Goal: Task Accomplishment & Management: Complete application form

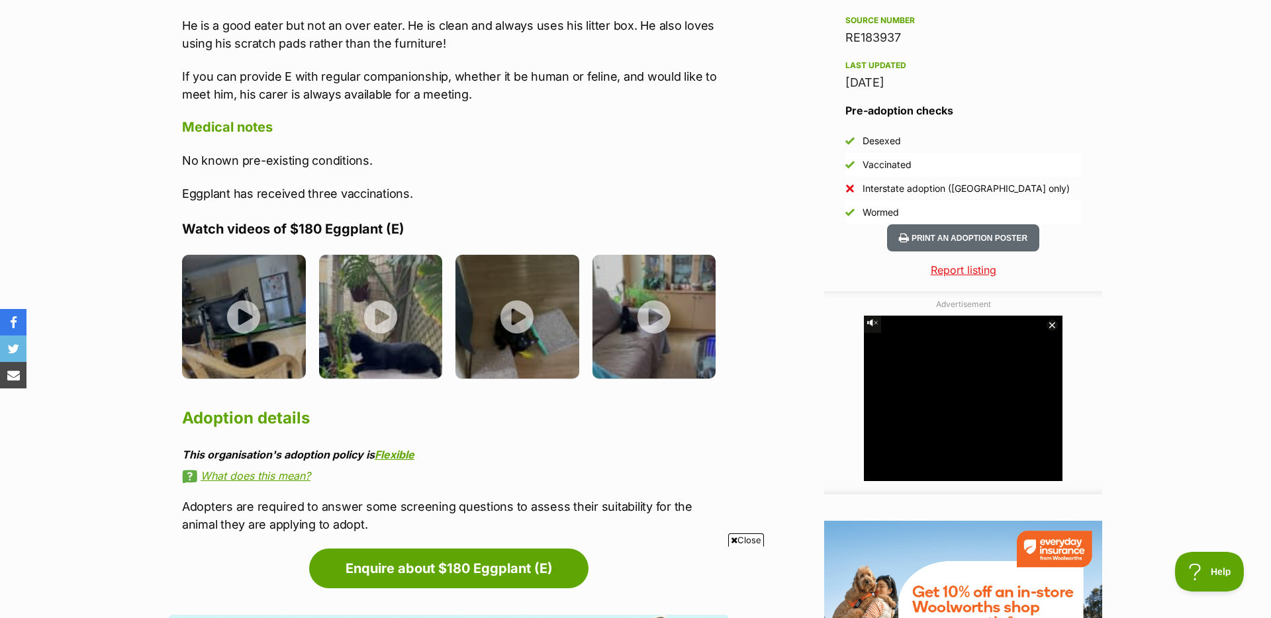
scroll to position [1170, 0]
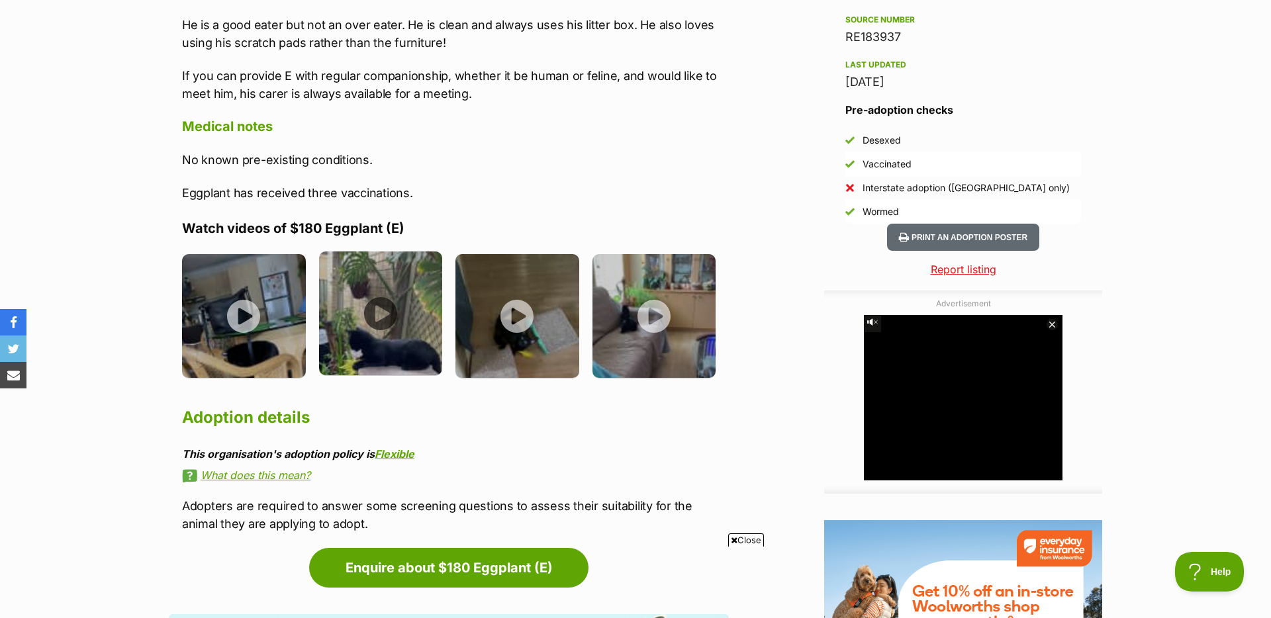
click at [384, 318] on img at bounding box center [381, 313] width 124 height 124
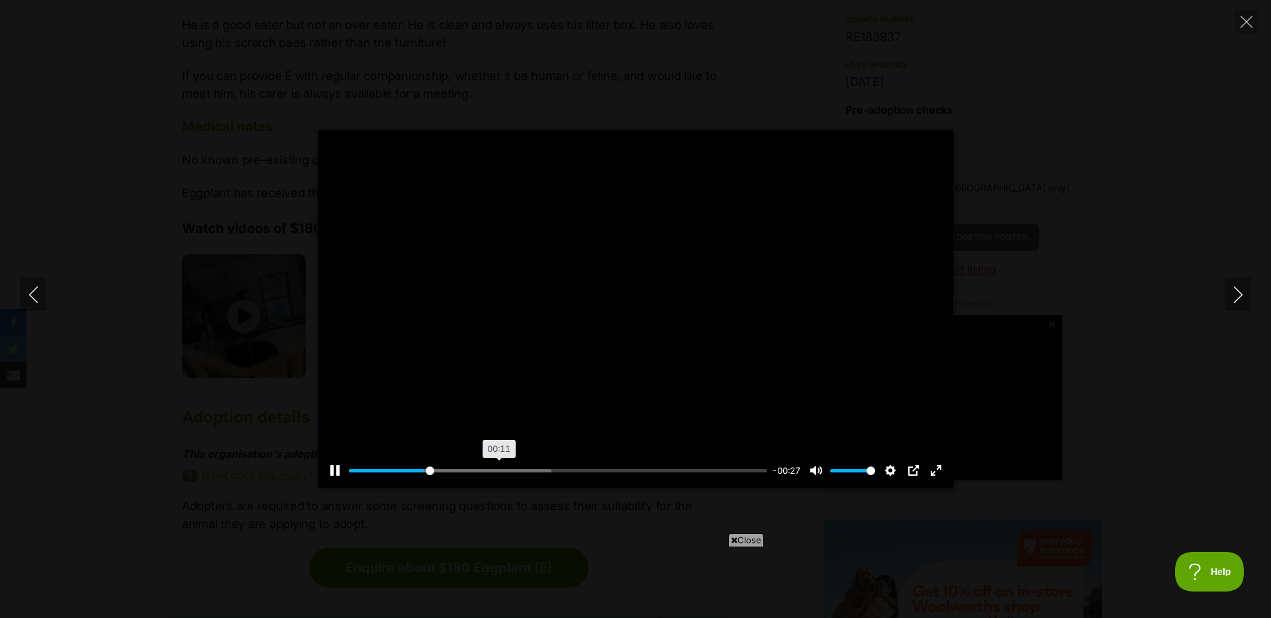
click at [498, 476] on div "Pause Play % buffered 00:11 -00:27 Unmute Mute Disable captions Enable captions…" at bounding box center [635, 462] width 635 height 51
click at [507, 468] on input "Seek" at bounding box center [558, 471] width 418 height 13
click at [553, 469] on input "Seek" at bounding box center [558, 471] width 418 height 13
type input "64.9"
click at [617, 471] on input "Seek" at bounding box center [558, 471] width 418 height 13
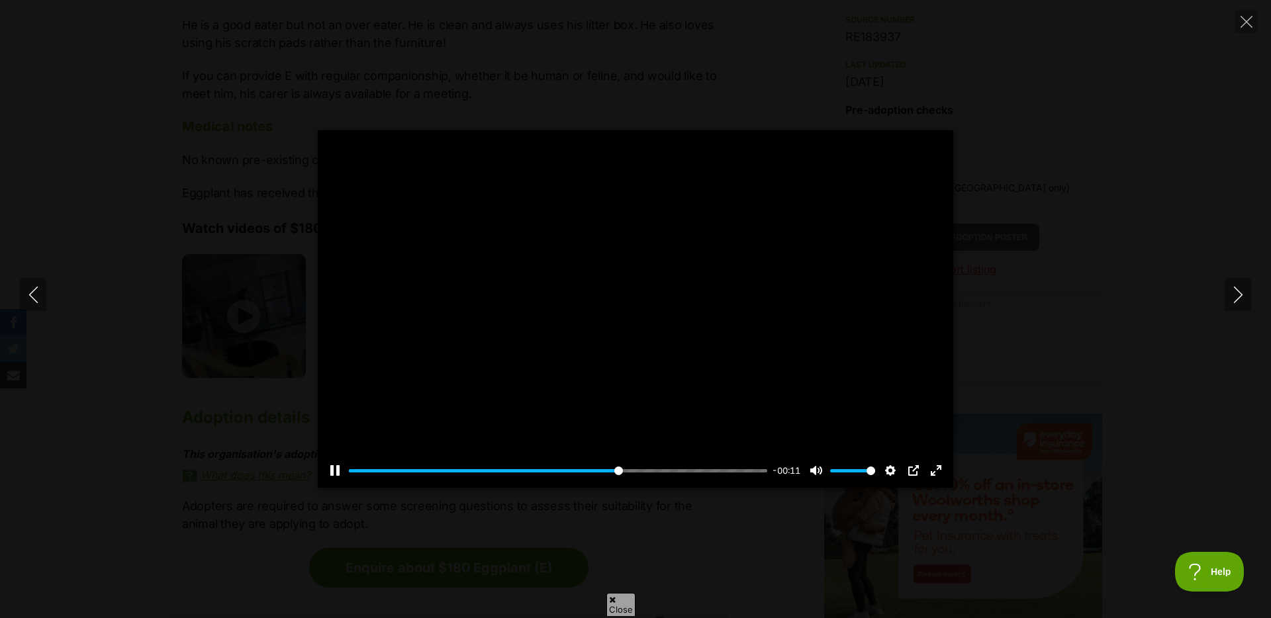
click at [1066, 289] on div "Pause Play % buffered 00:28 -00:11 Unmute Mute Disable captions Enable captions…" at bounding box center [635, 308] width 1271 height 357
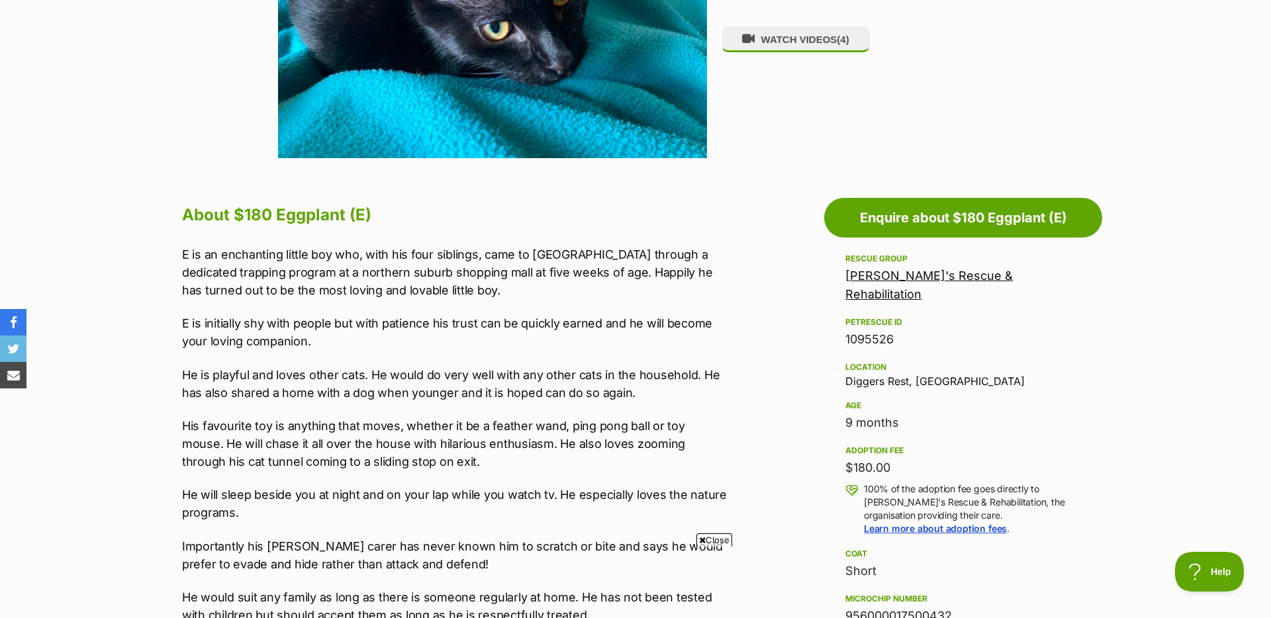
scroll to position [523, 0]
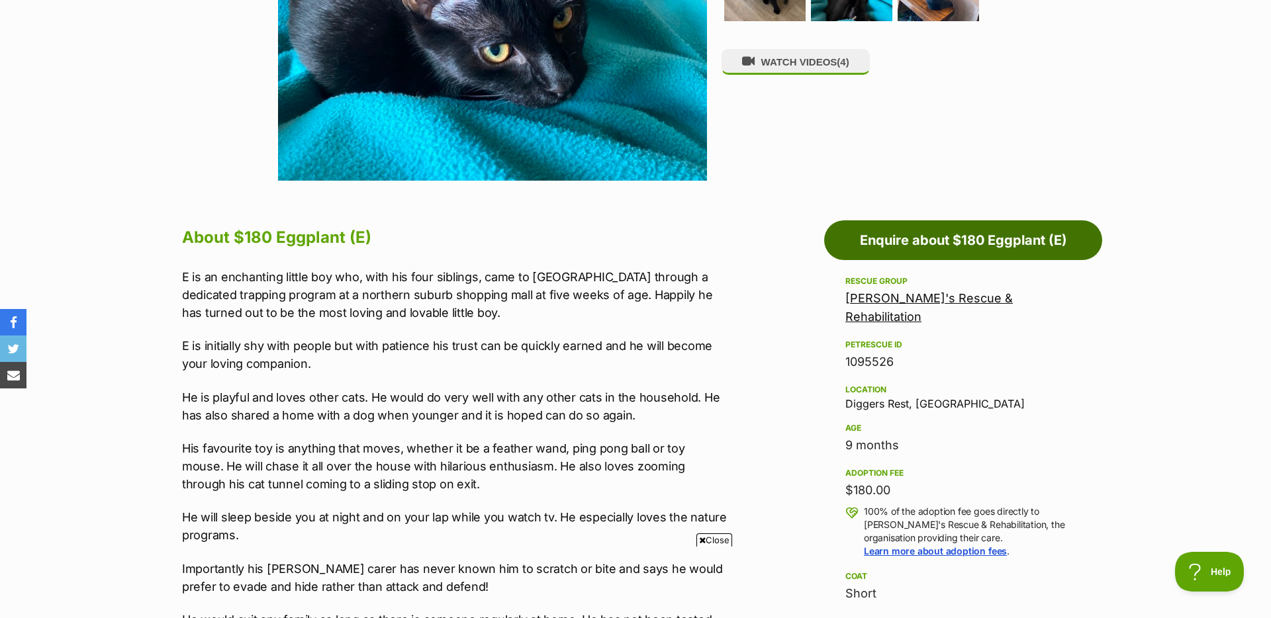
click at [965, 245] on link "Enquire about $180 Eggplant (E)" at bounding box center [963, 240] width 278 height 40
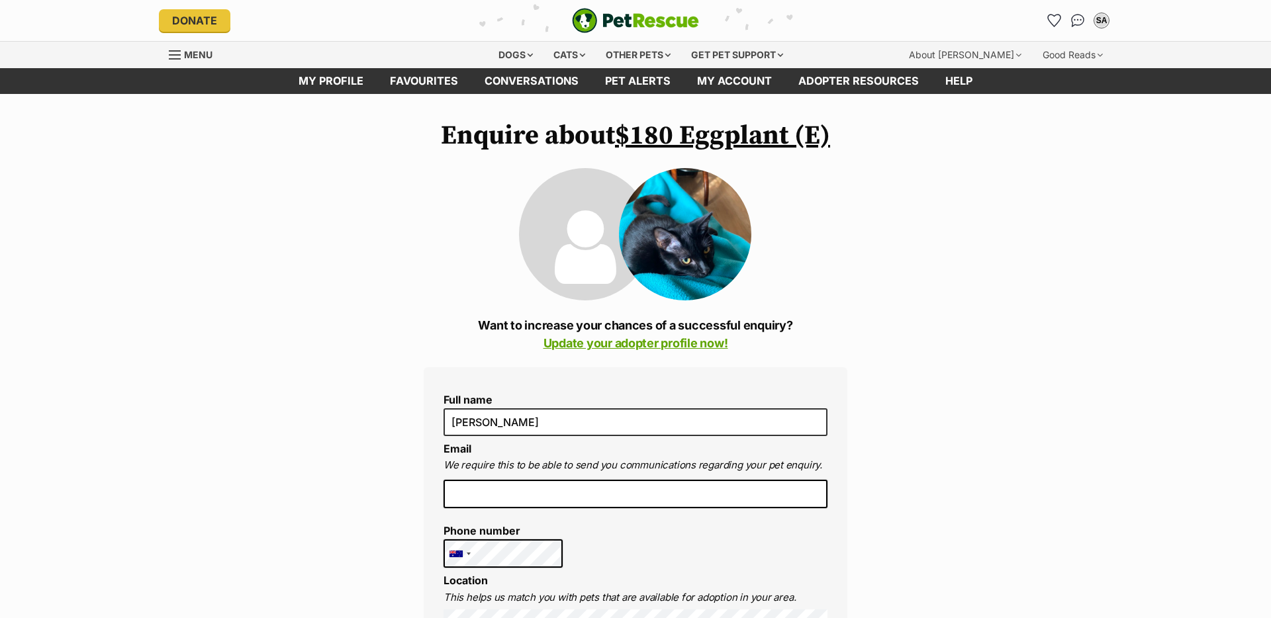
scroll to position [1, 0]
click at [517, 511] on li at bounding box center [635, 499] width 384 height 39
click at [531, 500] on input "email" at bounding box center [635, 494] width 384 height 29
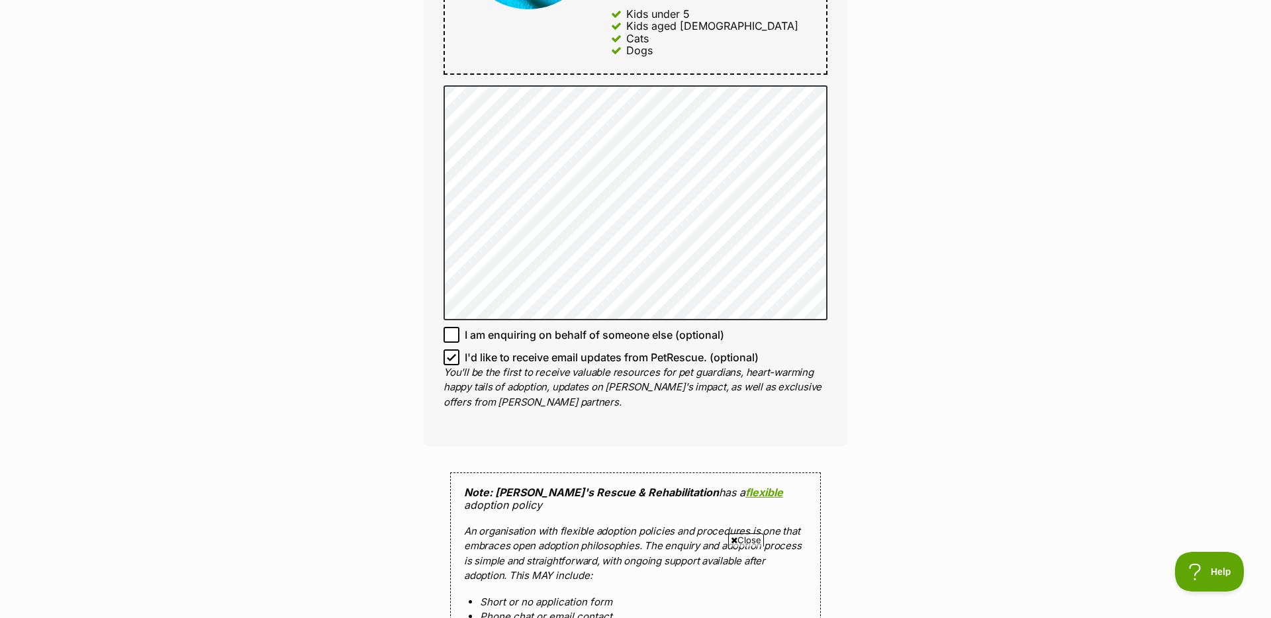
scroll to position [861, 0]
click at [465, 349] on span "I'd like to receive email updates from PetRescue. (optional)" at bounding box center [612, 357] width 294 height 16
click at [459, 349] on input "I'd like to receive email updates from PetRescue. (optional)" at bounding box center [451, 357] width 16 height 16
click at [465, 349] on span "I'd like to receive email updates from PetRescue. (optional)" at bounding box center [612, 357] width 294 height 16
click at [459, 349] on input "I'd like to receive email updates from PetRescue. (optional)" at bounding box center [451, 357] width 16 height 16
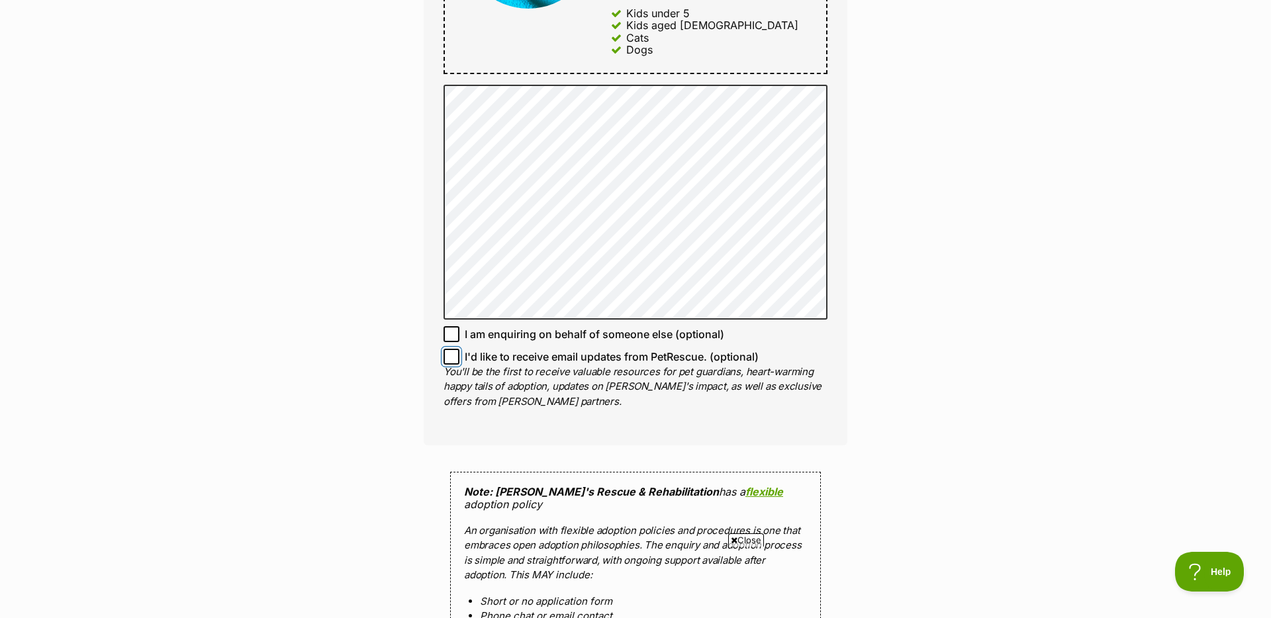
checkbox input "true"
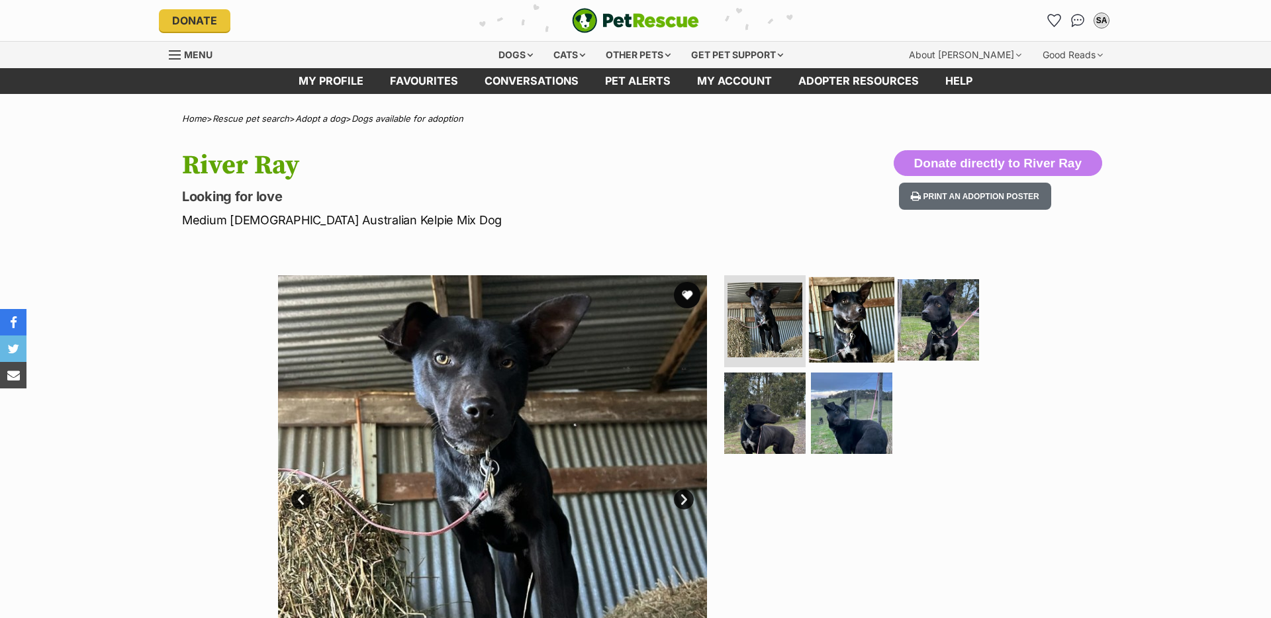
click at [818, 337] on img at bounding box center [851, 319] width 85 height 85
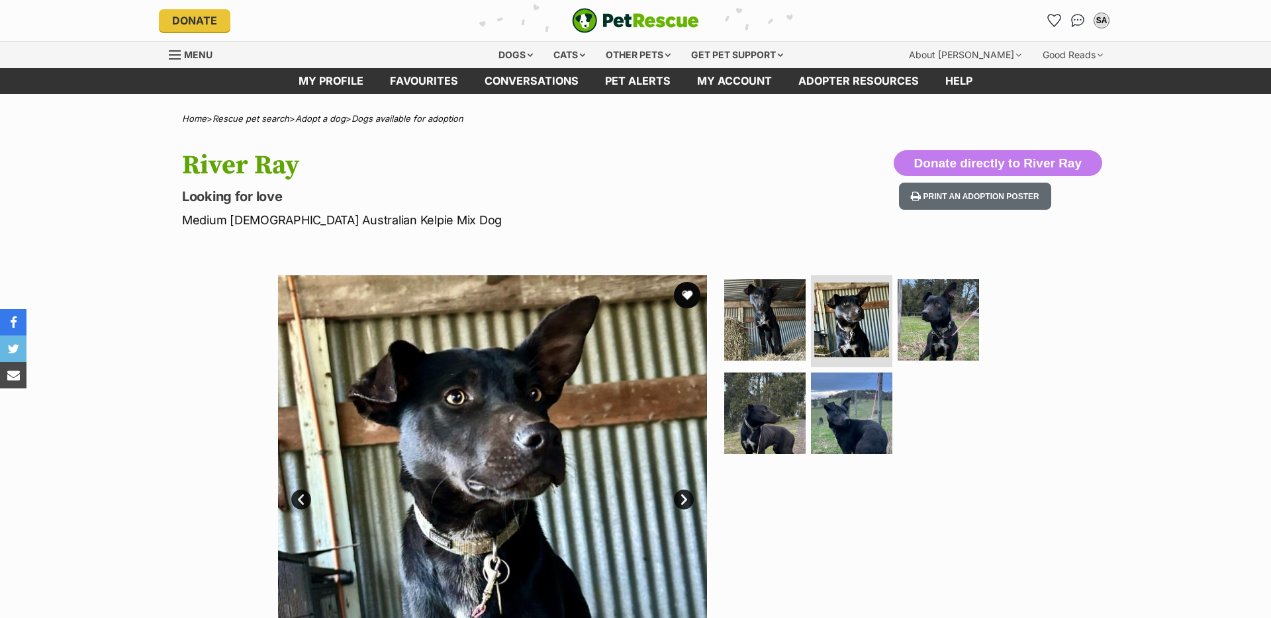
click at [977, 334] on ul at bounding box center [856, 369] width 271 height 188
click at [843, 392] on img at bounding box center [851, 413] width 85 height 85
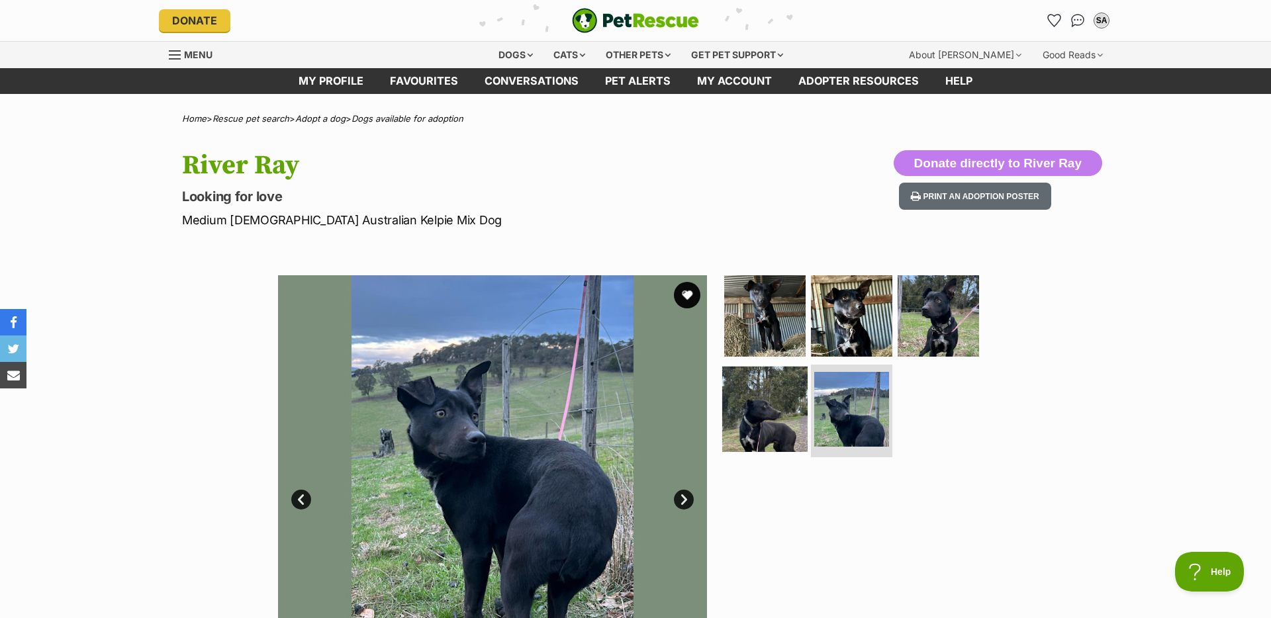
click at [756, 412] on img at bounding box center [764, 409] width 85 height 85
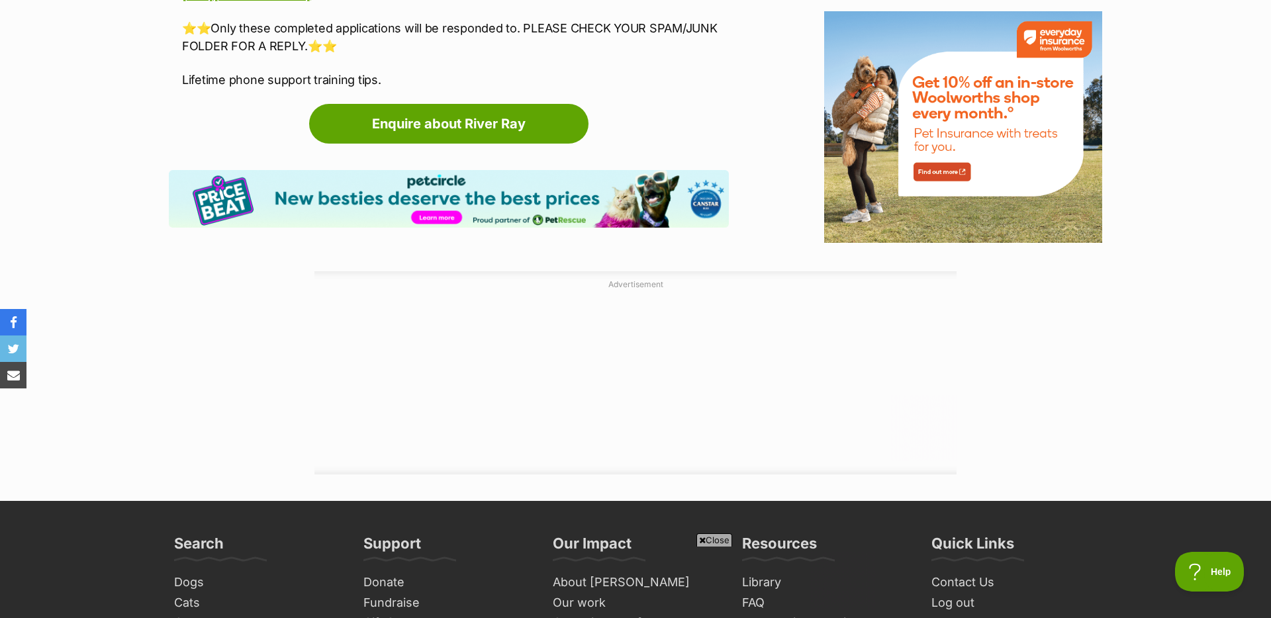
scroll to position [1676, 0]
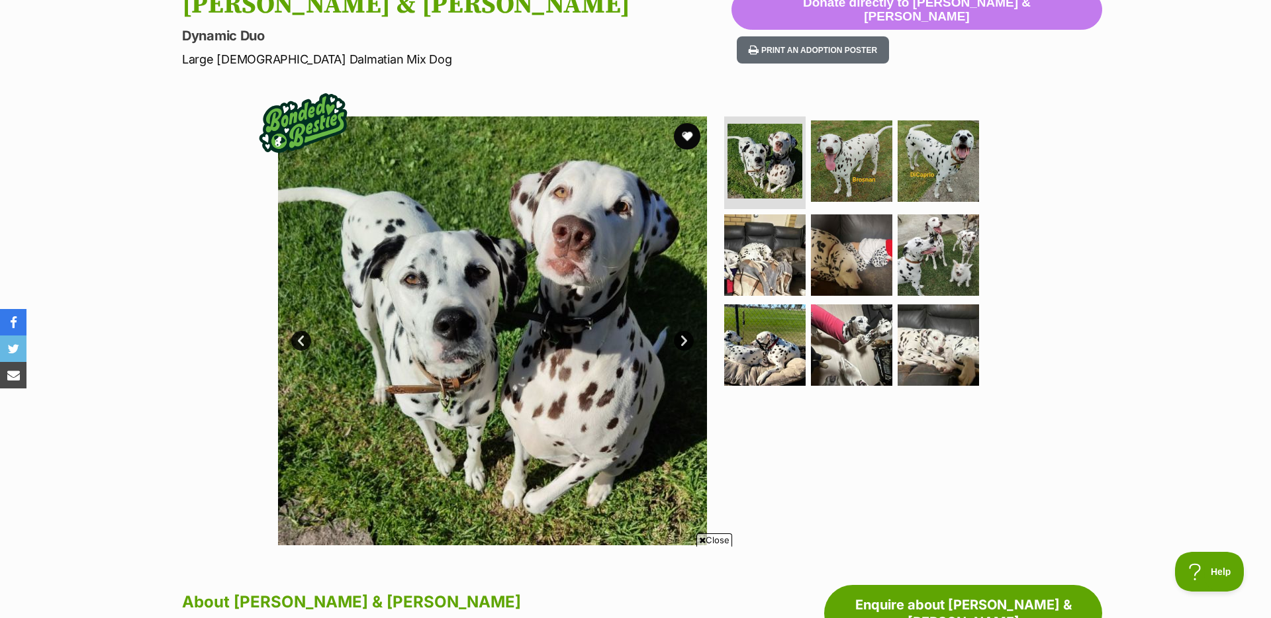
scroll to position [158, 0]
